Goal: Task Accomplishment & Management: Manage account settings

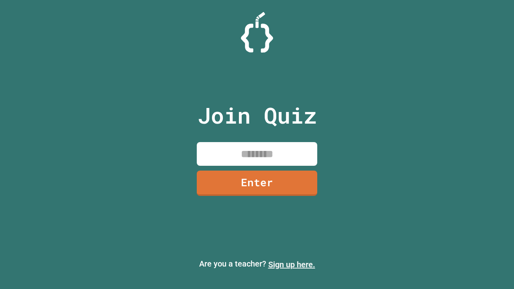
click at [291, 264] on link "Sign up here." at bounding box center [291, 265] width 47 height 10
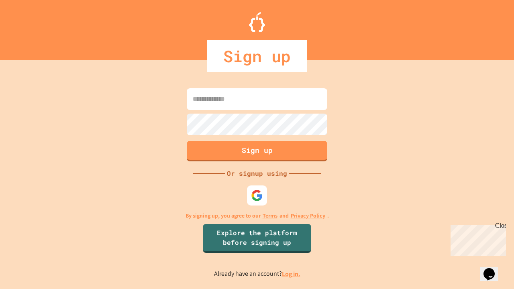
click at [291, 274] on link "Log in." at bounding box center [291, 274] width 18 height 8
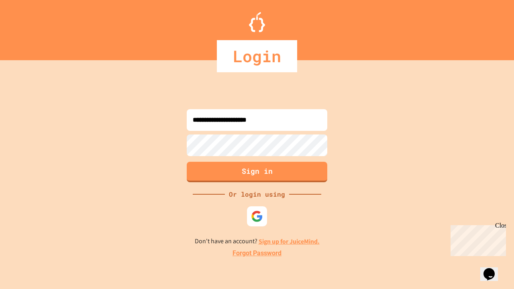
type input "**********"
